Goal: Find contact information: Find contact information

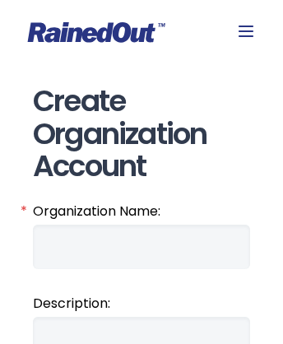
scroll to position [2649, 0]
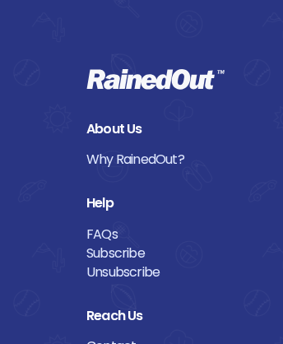
click at [142, 337] on link "Contact" at bounding box center [141, 346] width 110 height 19
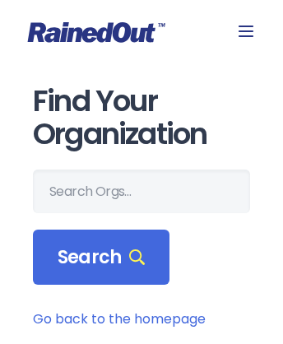
click at [119, 317] on link "Go back to the homepage" at bounding box center [119, 318] width 173 height 19
